Goal: Check status: Check status

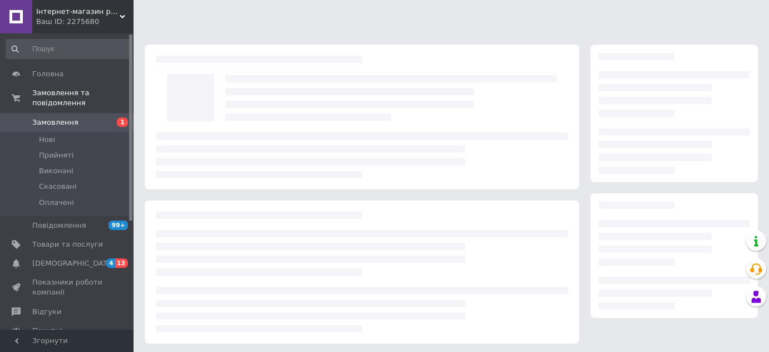
scroll to position [101, 0]
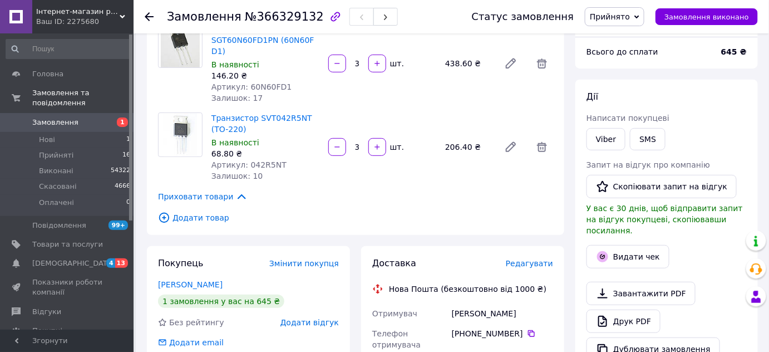
click at [277, 18] on span "№366329132" at bounding box center [284, 16] width 79 height 13
copy span "366329132"
click at [265, 82] on span "Артикул: 60N60FD1" at bounding box center [251, 86] width 80 height 9
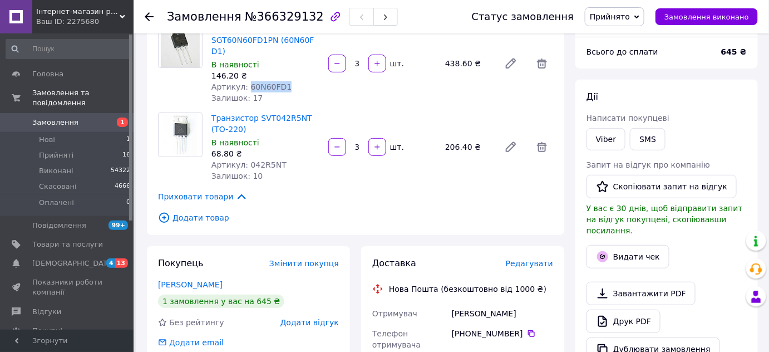
copy span "60N60FD1"
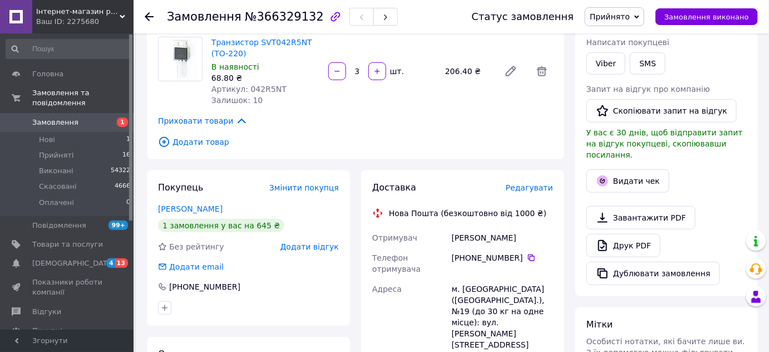
scroll to position [202, 0]
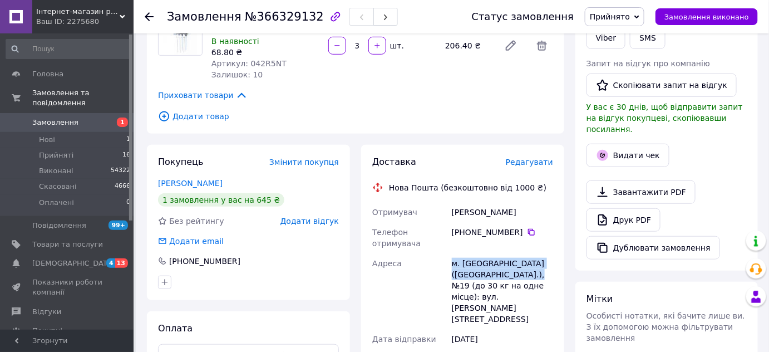
drag, startPoint x: 470, startPoint y: 273, endPoint x: 445, endPoint y: 256, distance: 30.1
click at [445, 256] on div "Отримувач [PERSON_NAME] Телефон отримувача [PHONE_NUMBER]   Адреса м. [GEOGRAPH…" at bounding box center [462, 295] width 185 height 187
copy div "Адреса [PERSON_NAME]. [GEOGRAPHIC_DATA] ([GEOGRAPHIC_DATA].), №19"
click at [527, 228] on icon at bounding box center [531, 232] width 9 height 9
click at [499, 202] on div "[PERSON_NAME]" at bounding box center [503, 212] width 106 height 20
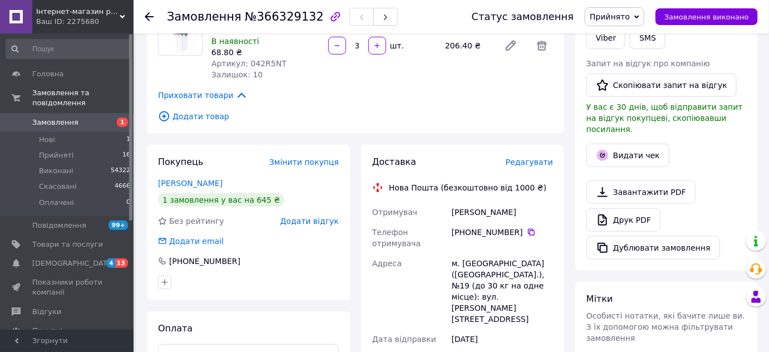
click at [499, 202] on div "[PERSON_NAME]" at bounding box center [503, 212] width 106 height 20
copy div "[PERSON_NAME]"
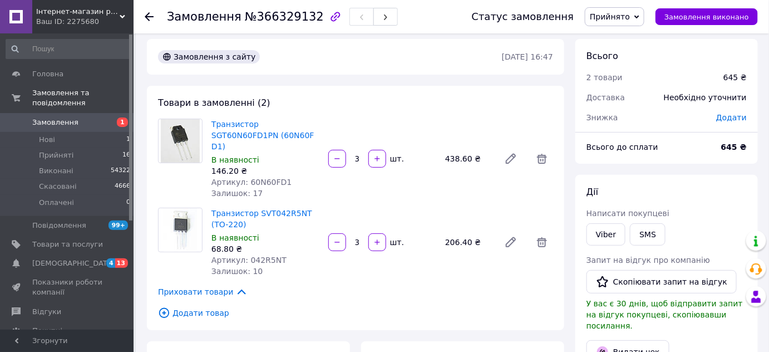
scroll to position [0, 0]
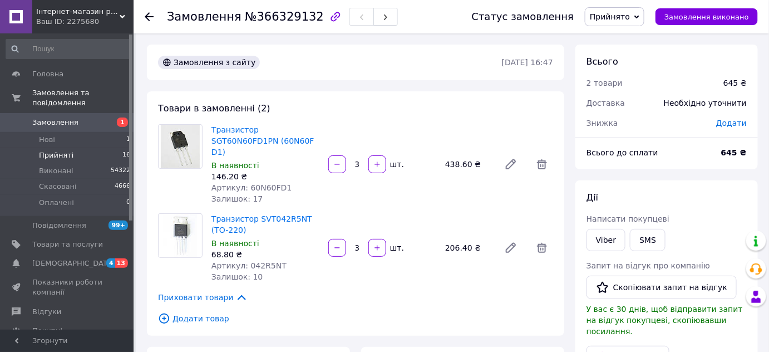
click at [61, 150] on span "Прийняті" at bounding box center [56, 155] width 35 height 10
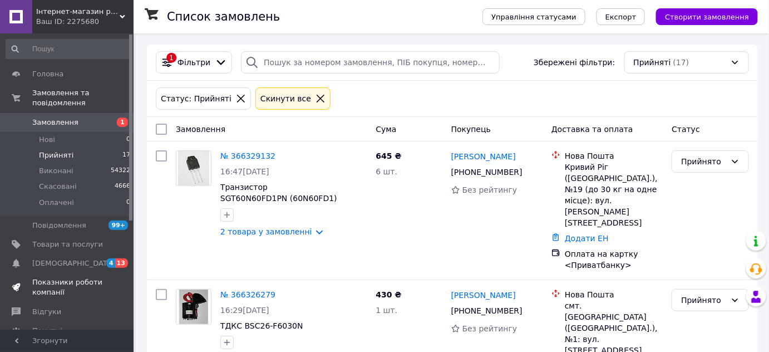
click at [76, 277] on span "Показники роботи компанії" at bounding box center [67, 287] width 71 height 20
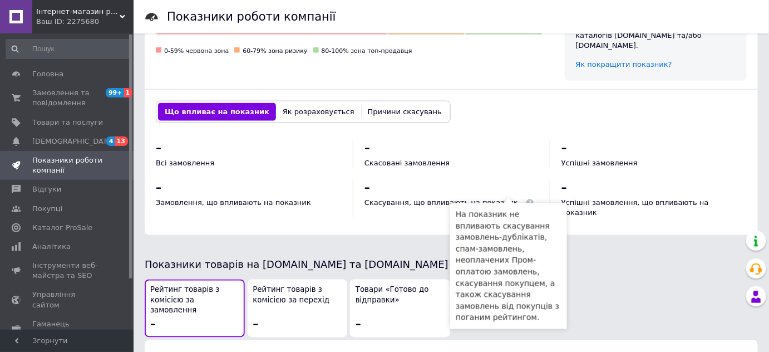
scroll to position [405, 0]
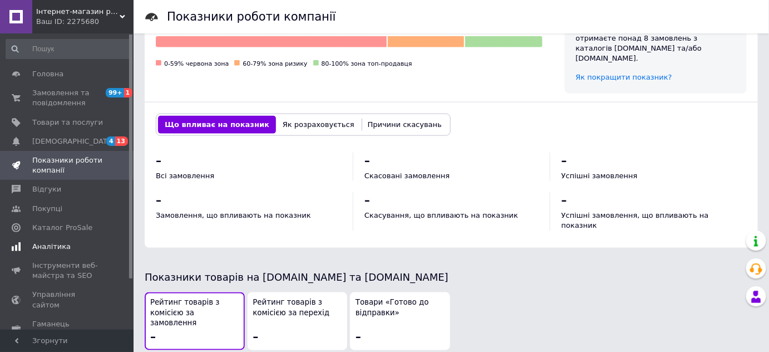
click at [54, 248] on span "Аналітика" at bounding box center [51, 247] width 38 height 10
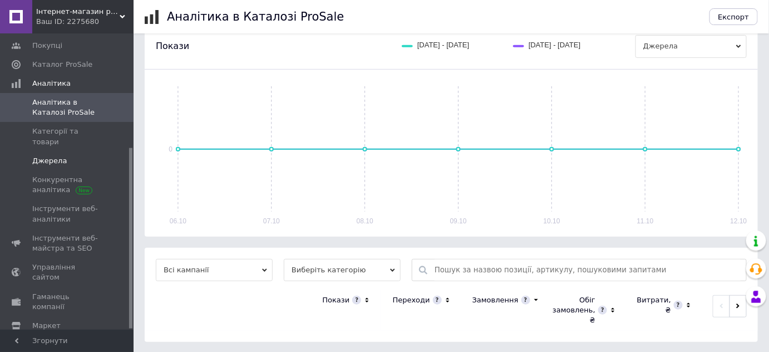
scroll to position [186, 0]
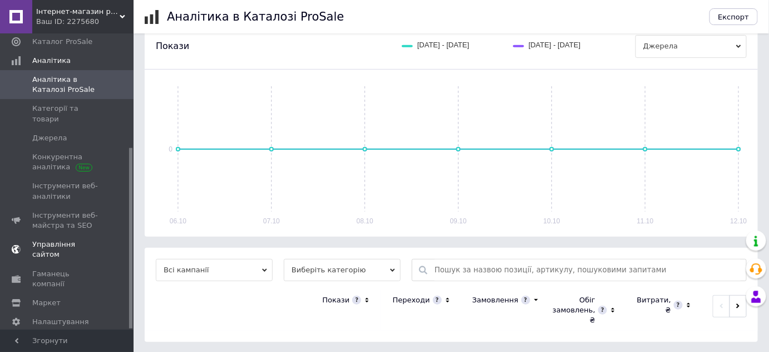
click at [52, 239] on span "Управління сайтом" at bounding box center [67, 249] width 71 height 20
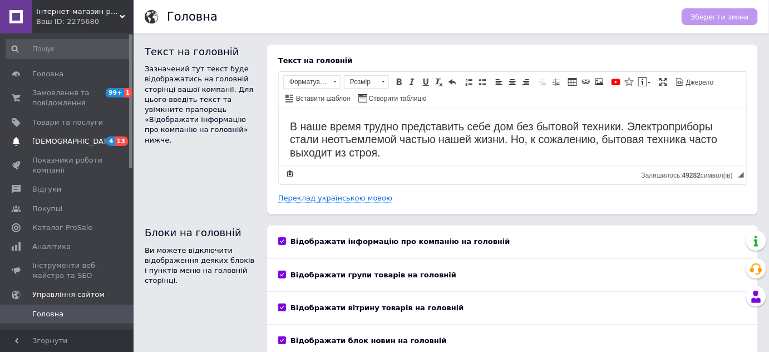
click at [54, 142] on span "[DEMOGRAPHIC_DATA]" at bounding box center [73, 141] width 82 height 10
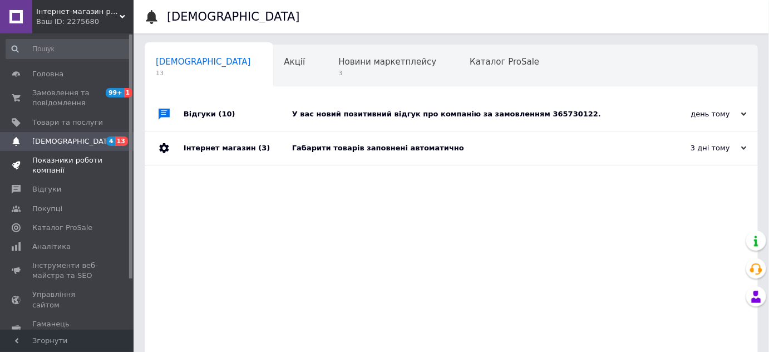
click at [65, 160] on span "Показники роботи компанії" at bounding box center [67, 165] width 71 height 20
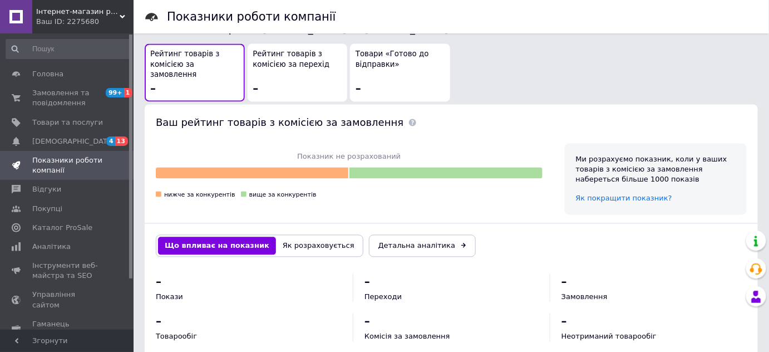
scroll to position [660, 0]
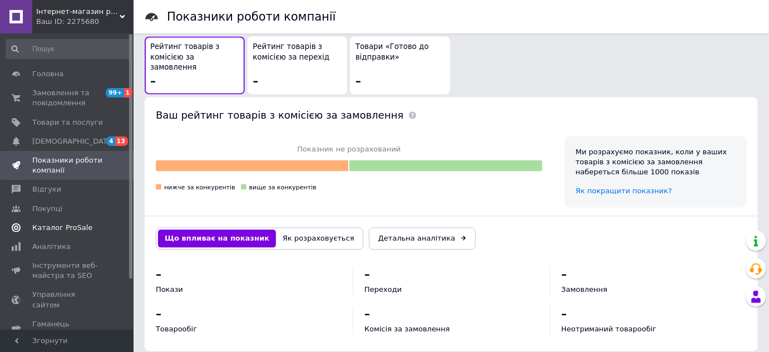
click at [53, 229] on span "Каталог ProSale" at bounding box center [62, 228] width 60 height 10
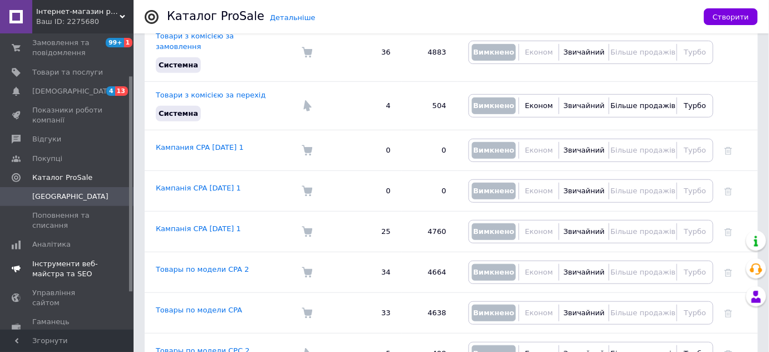
scroll to position [101, 0]
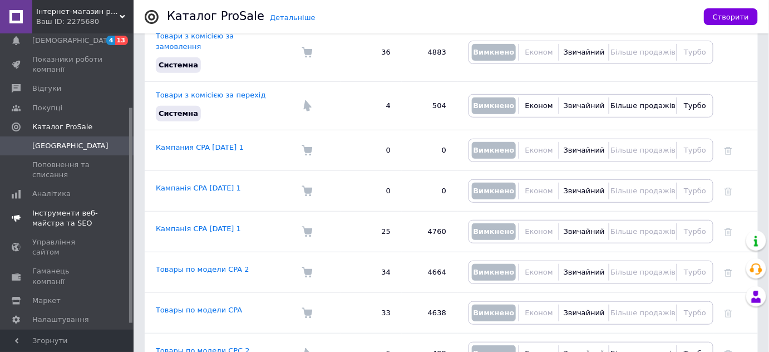
click at [58, 214] on span "Інструменти веб-майстра та SEO" at bounding box center [67, 218] width 71 height 20
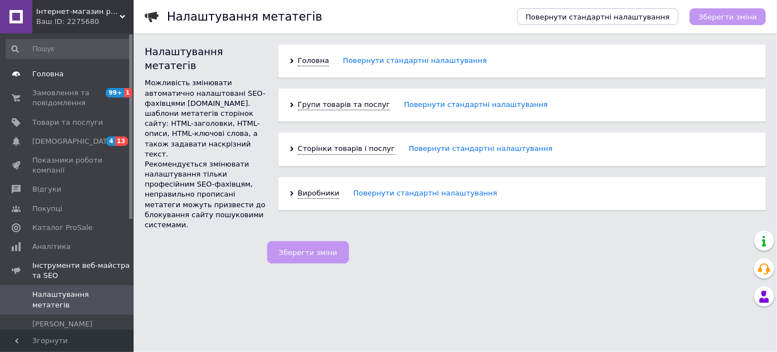
click at [55, 75] on span "Головна" at bounding box center [47, 74] width 31 height 10
